Goal: Obtain resource: Download file/media

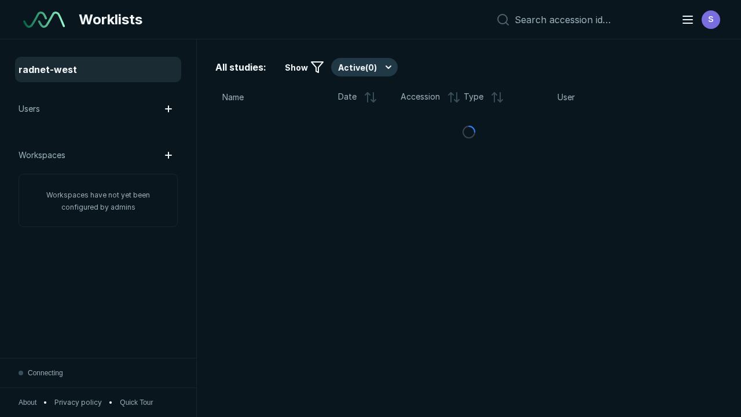
scroll to position [3160, 4819]
